Goal: Information Seeking & Learning: Learn about a topic

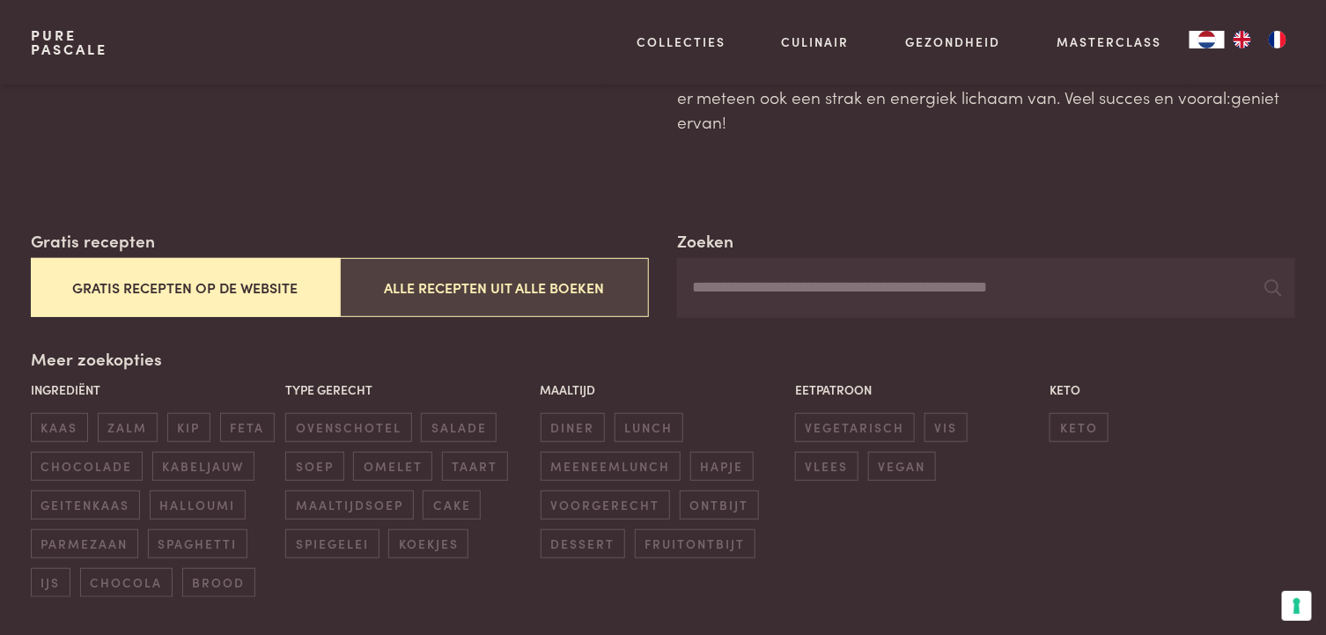
click at [505, 286] on button "Alle recepten uit alle boeken" at bounding box center [494, 287] width 309 height 59
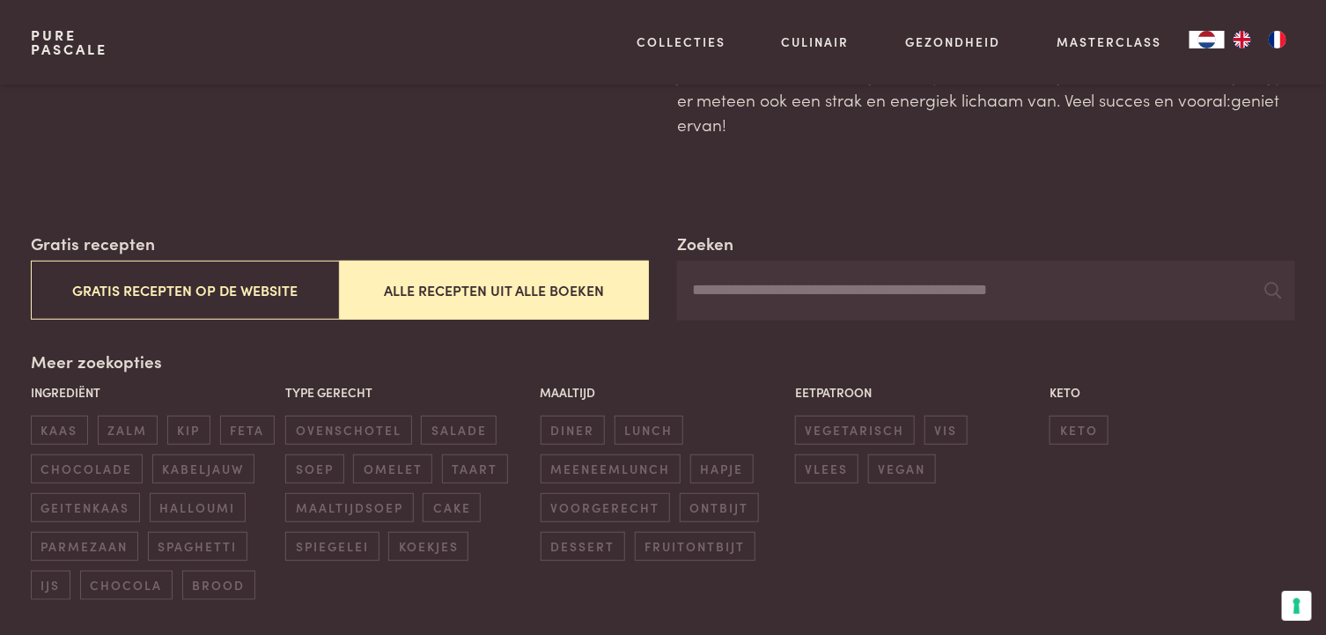
scroll to position [140, 0]
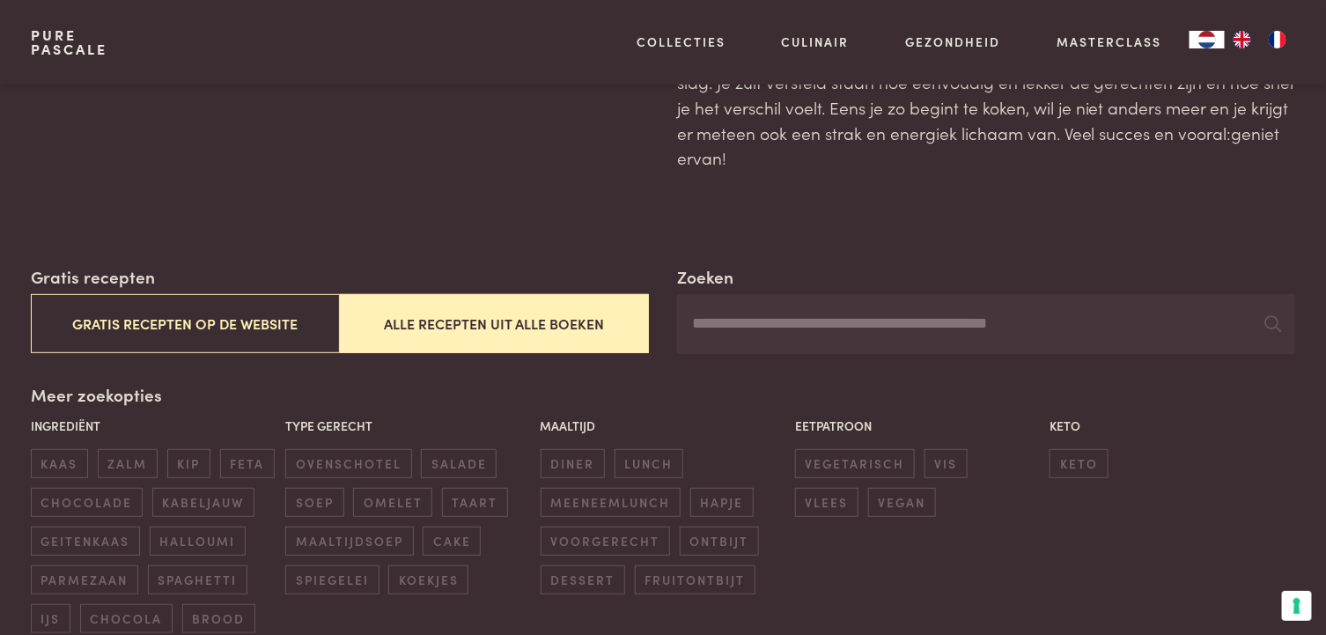
click at [754, 329] on input "Zoeken" at bounding box center [986, 324] width 618 height 60
type input "*********"
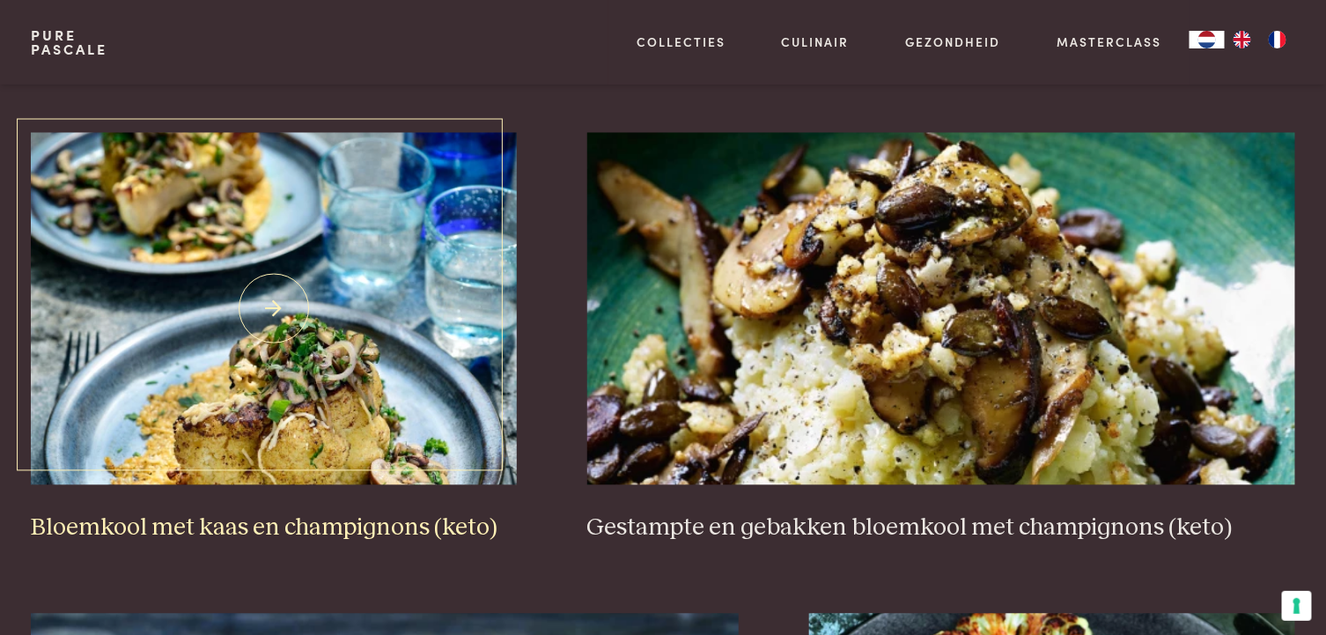
scroll to position [1285, 0]
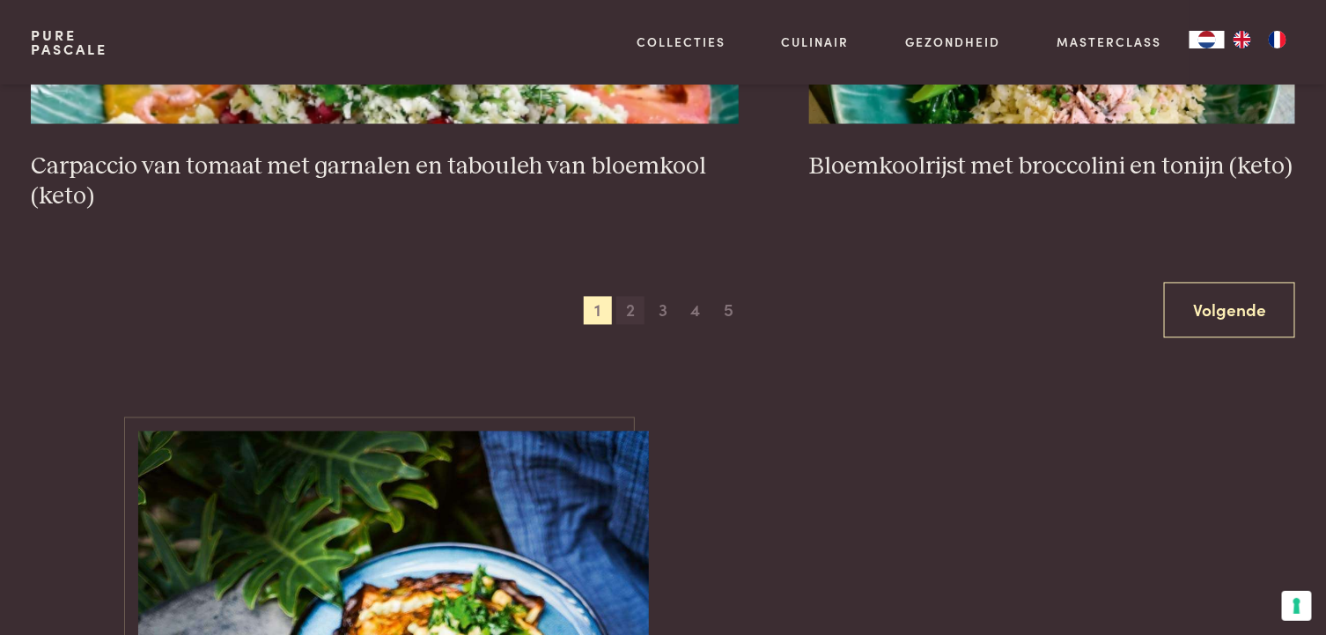
click at [625, 310] on span "2" at bounding box center [631, 311] width 28 height 28
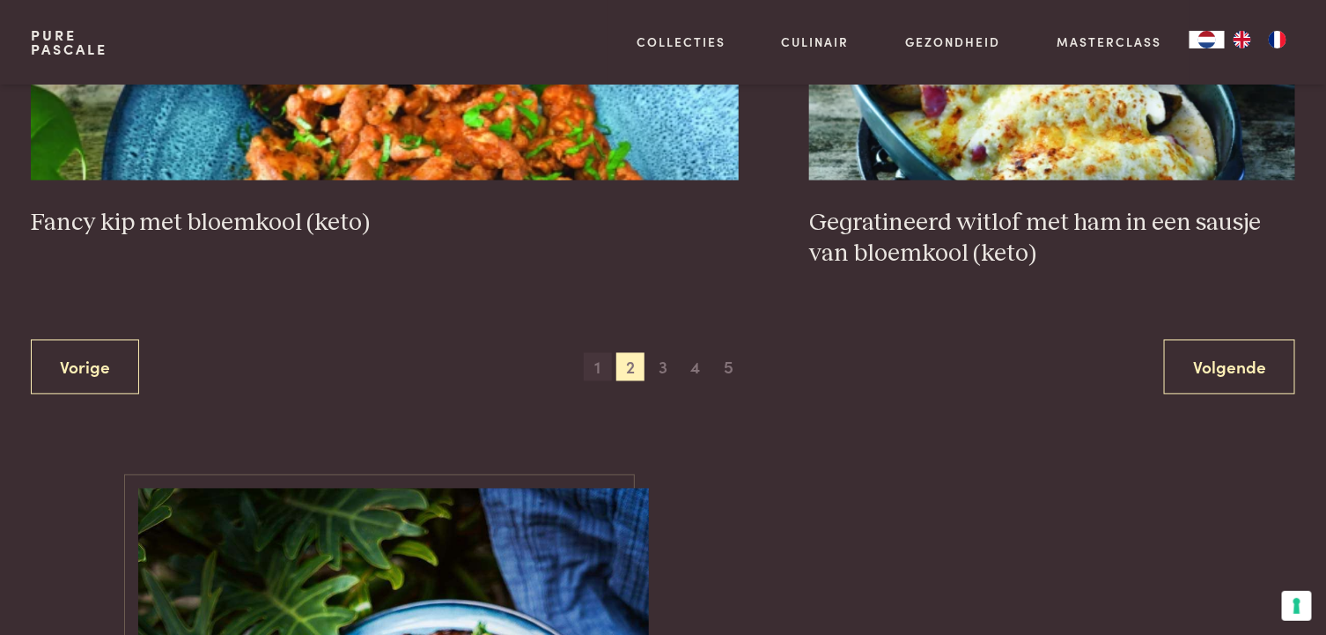
scroll to position [3575, 0]
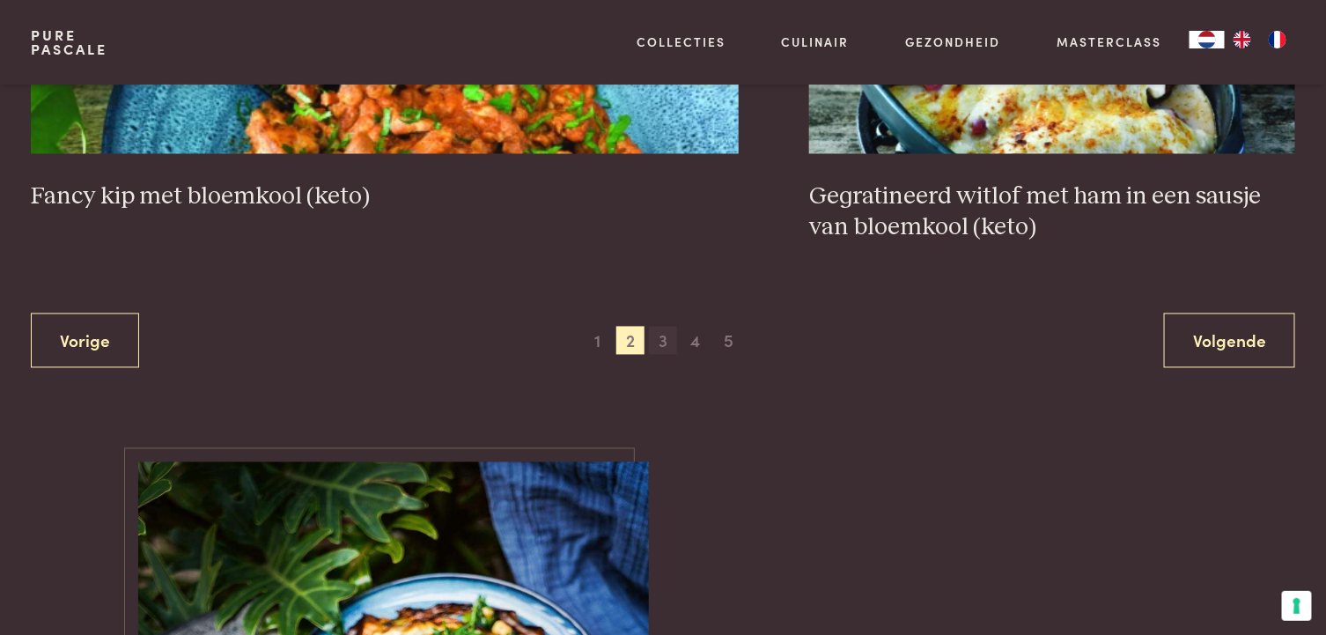
click at [664, 336] on span "3" at bounding box center [663, 341] width 28 height 28
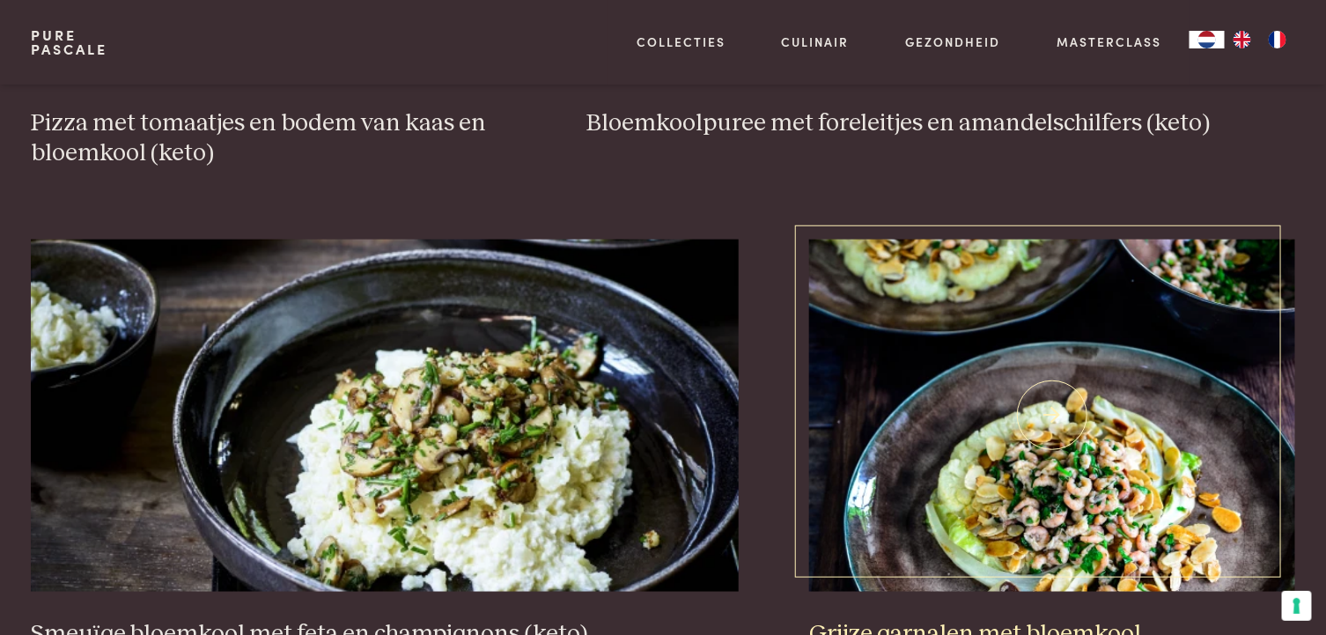
scroll to position [3134, 0]
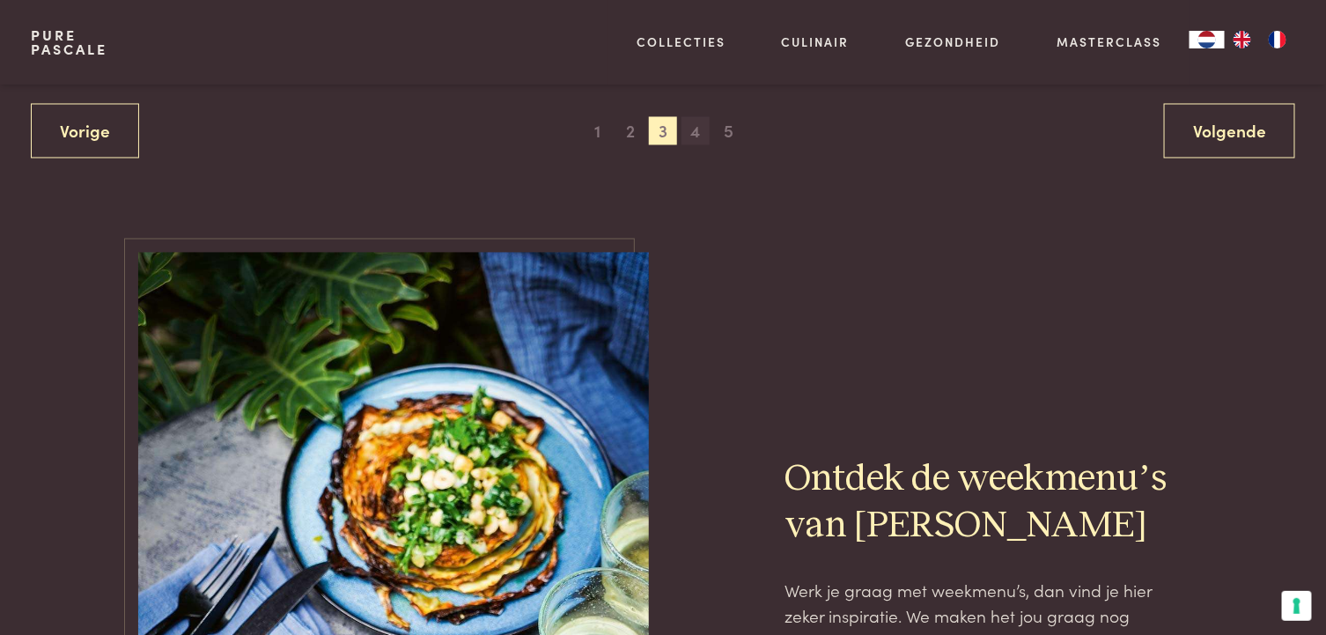
click at [696, 132] on span "4" at bounding box center [696, 131] width 28 height 28
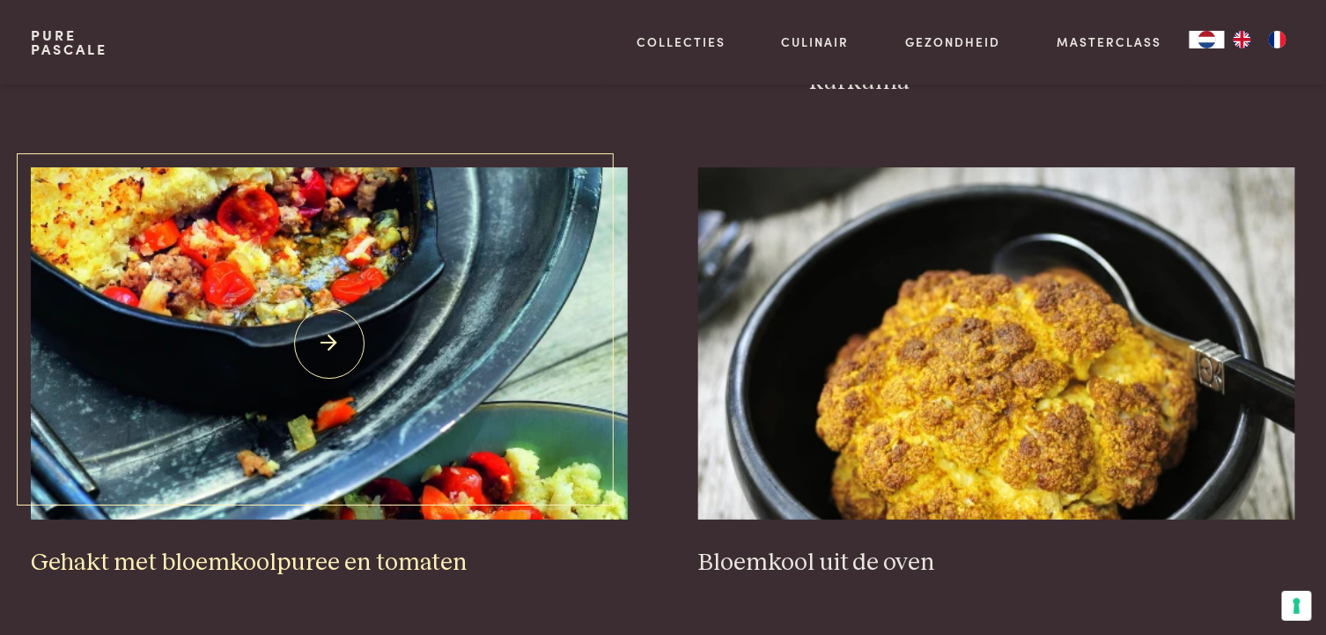
scroll to position [2166, 0]
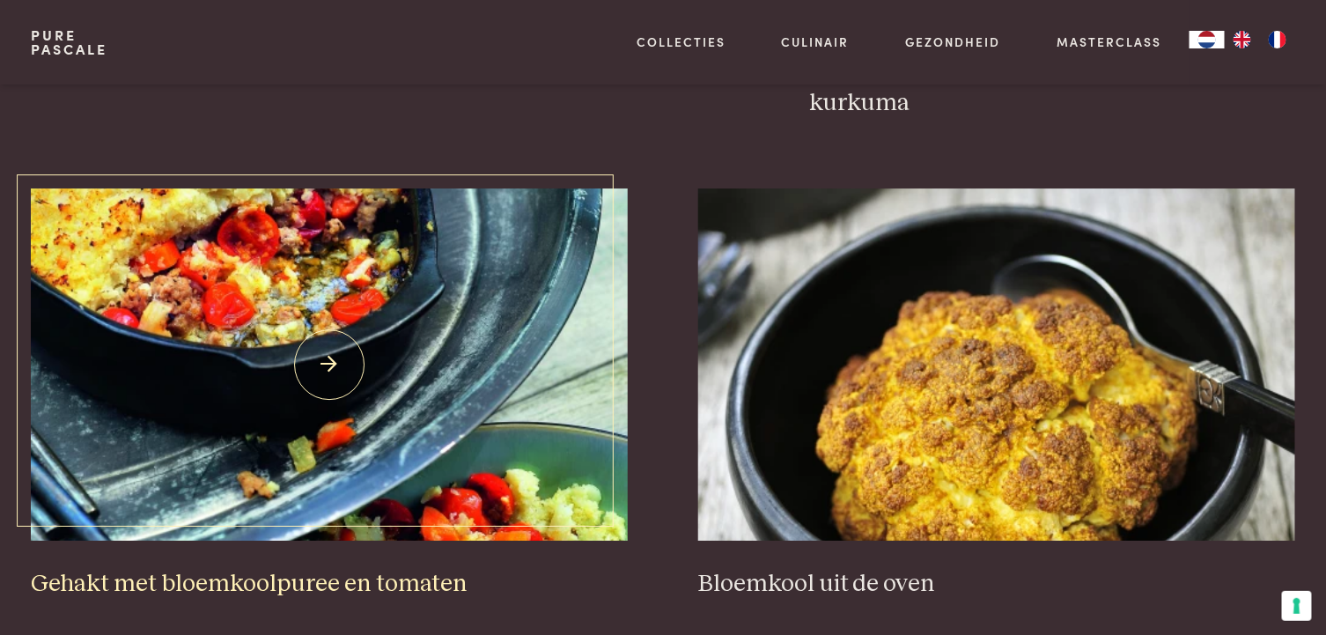
click at [333, 326] on img at bounding box center [329, 364] width 597 height 352
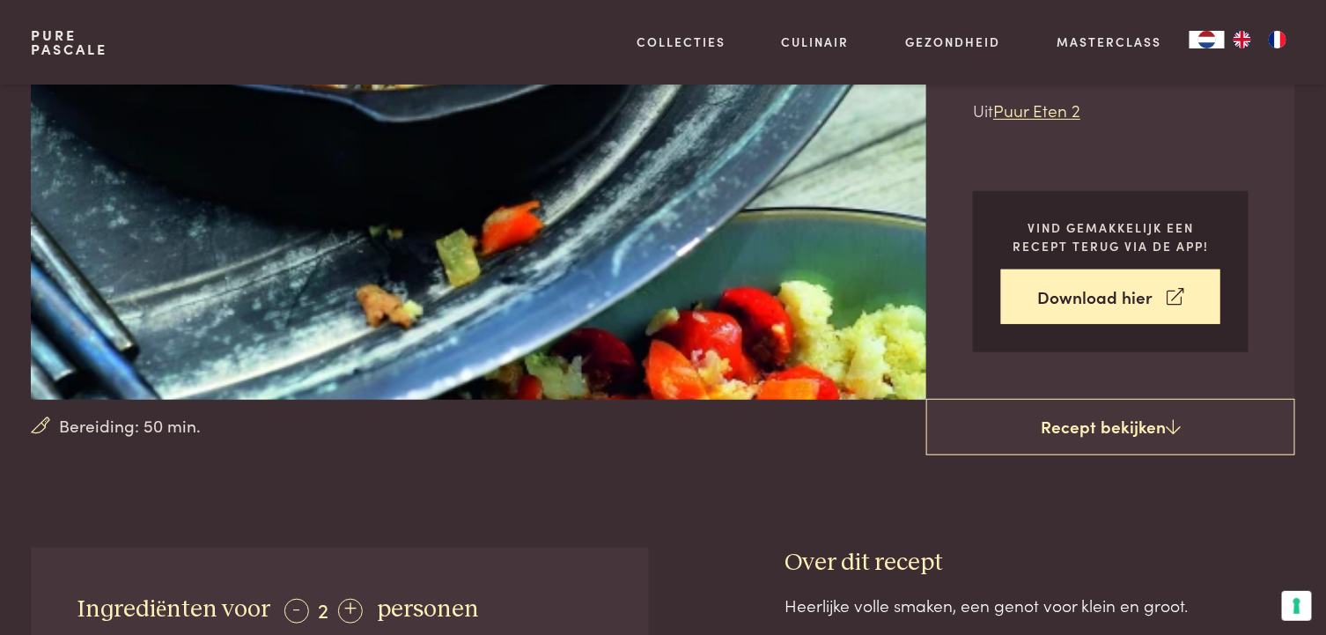
scroll to position [264, 0]
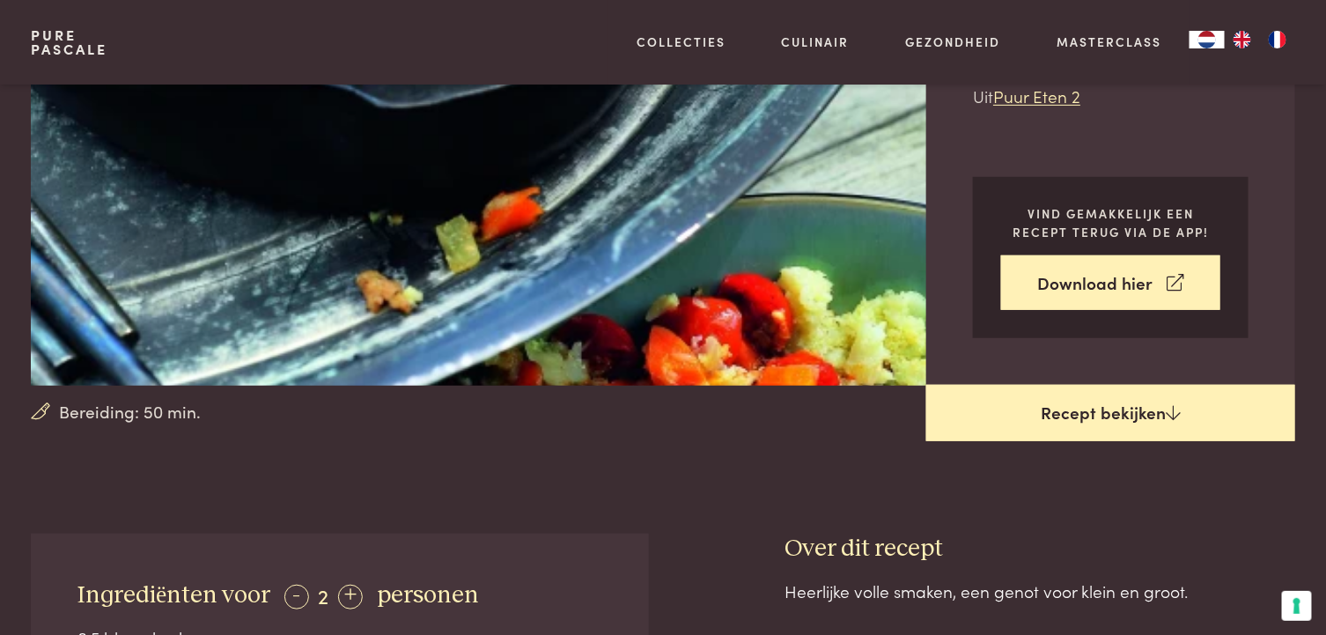
click at [1066, 415] on link "Recept bekijken" at bounding box center [1111, 413] width 369 height 56
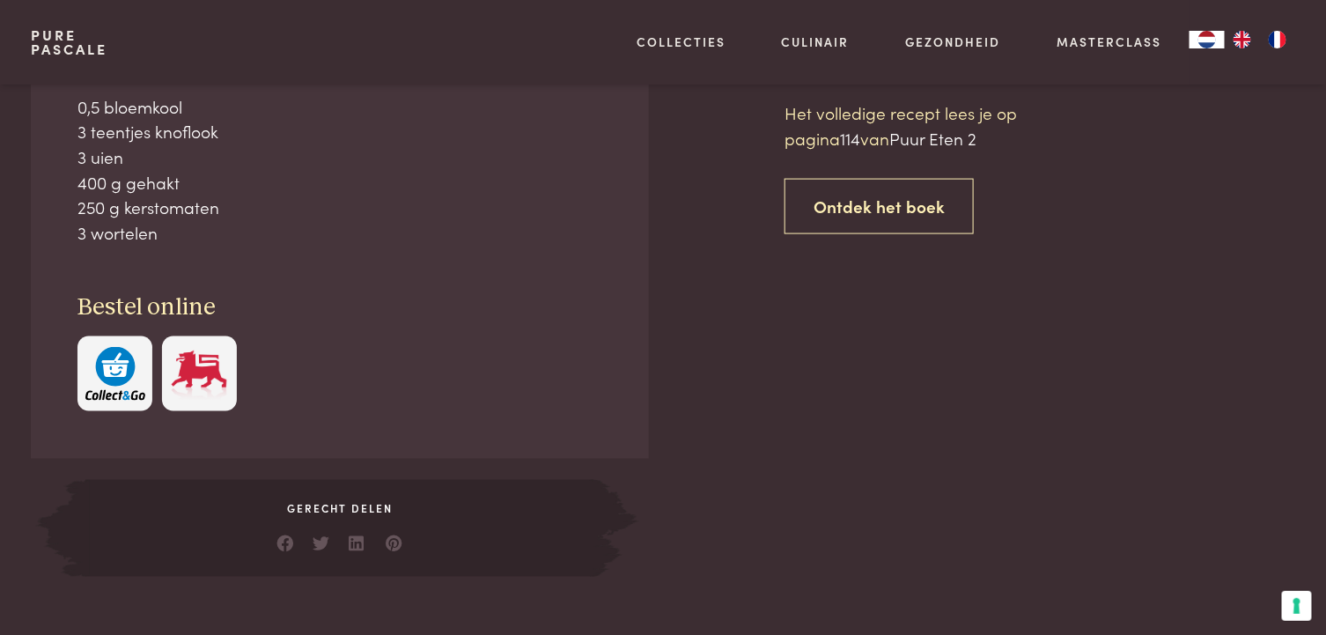
scroll to position [796, 0]
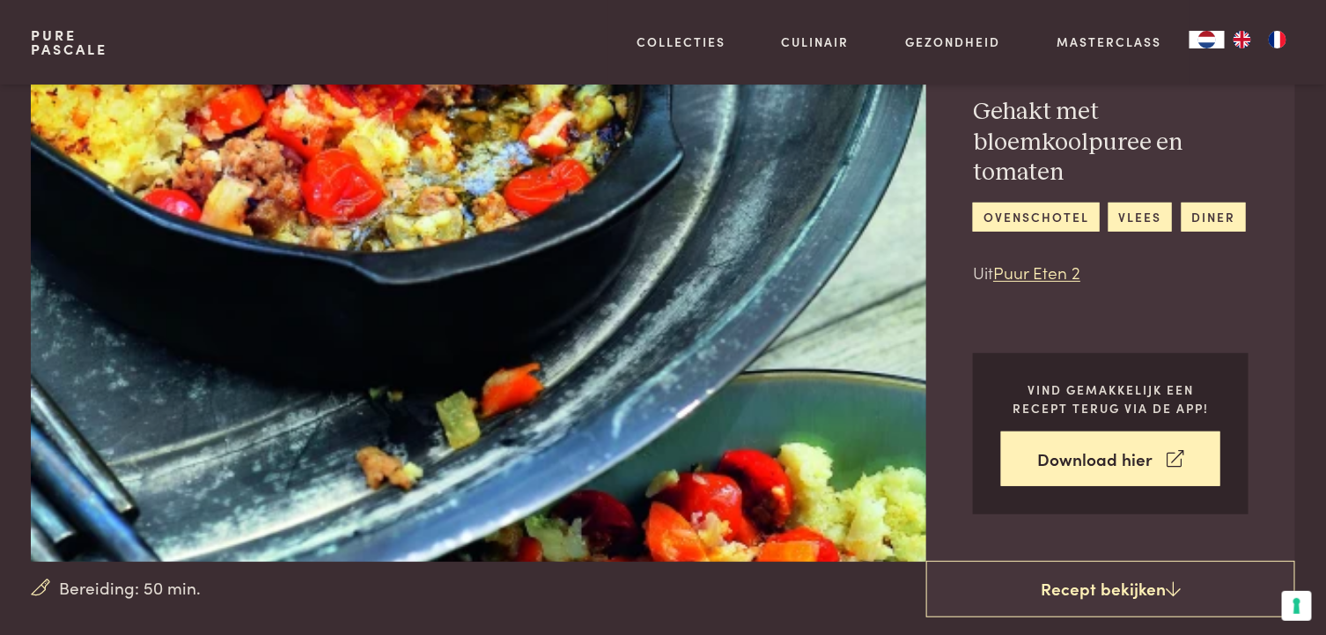
scroll to position [176, 0]
